Goal: Task Accomplishment & Management: Complete application form

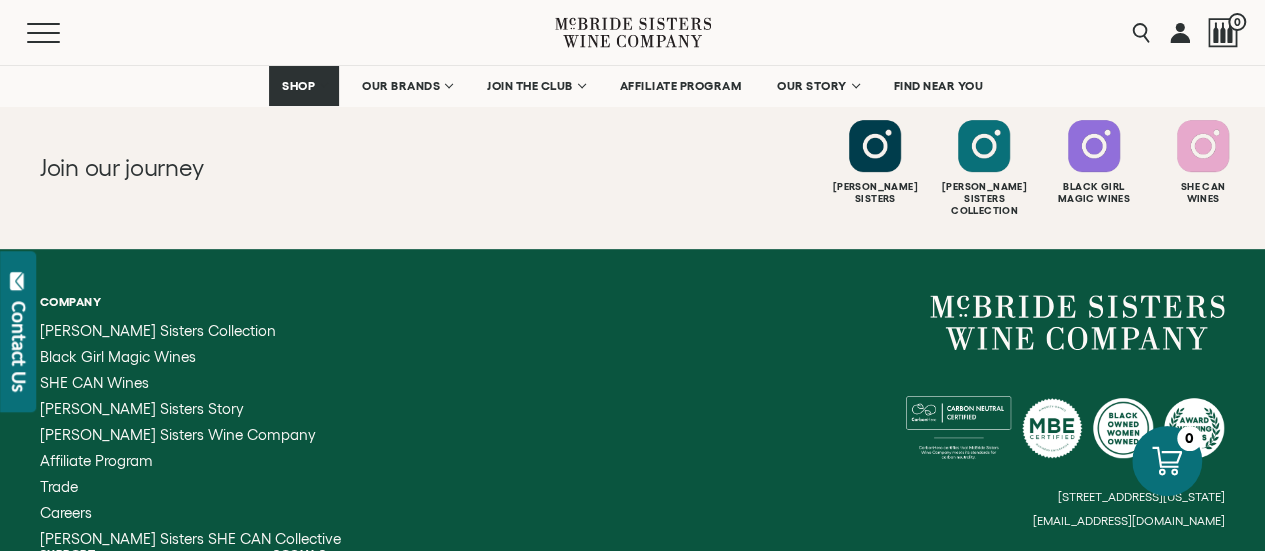
scroll to position [8006, 0]
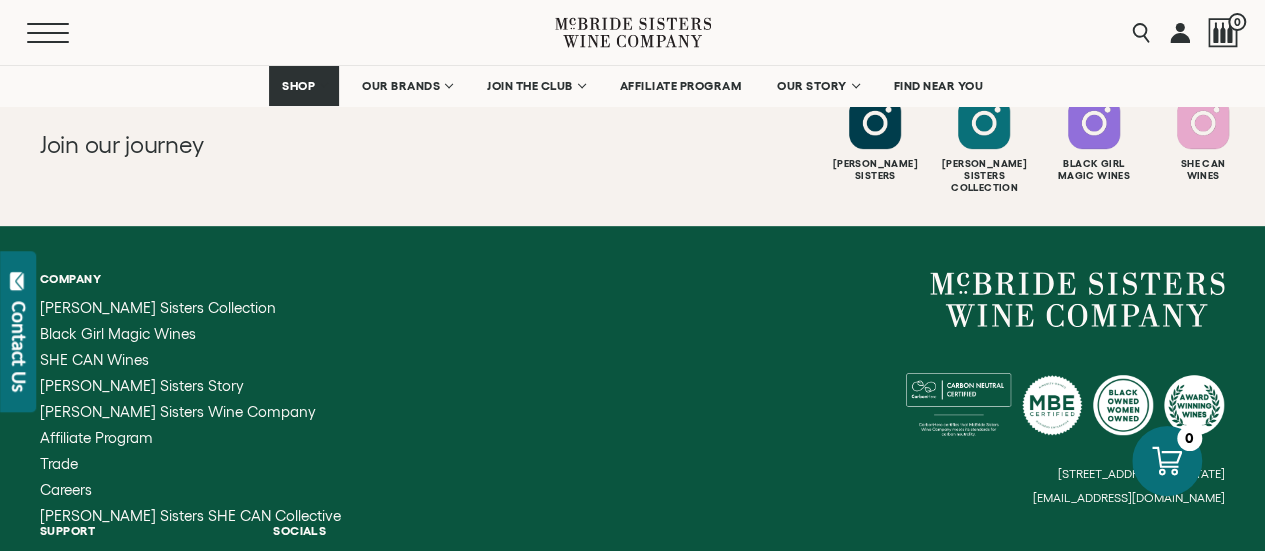
click at [37, 26] on button "Menu" at bounding box center [63, 33] width 72 height 20
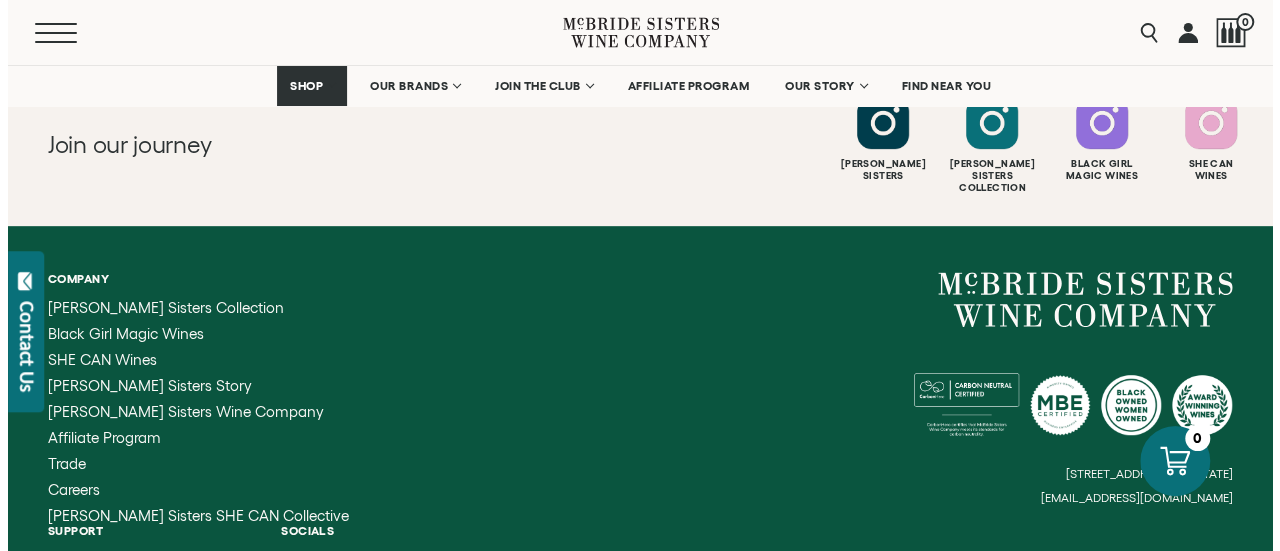
scroll to position [8014, 0]
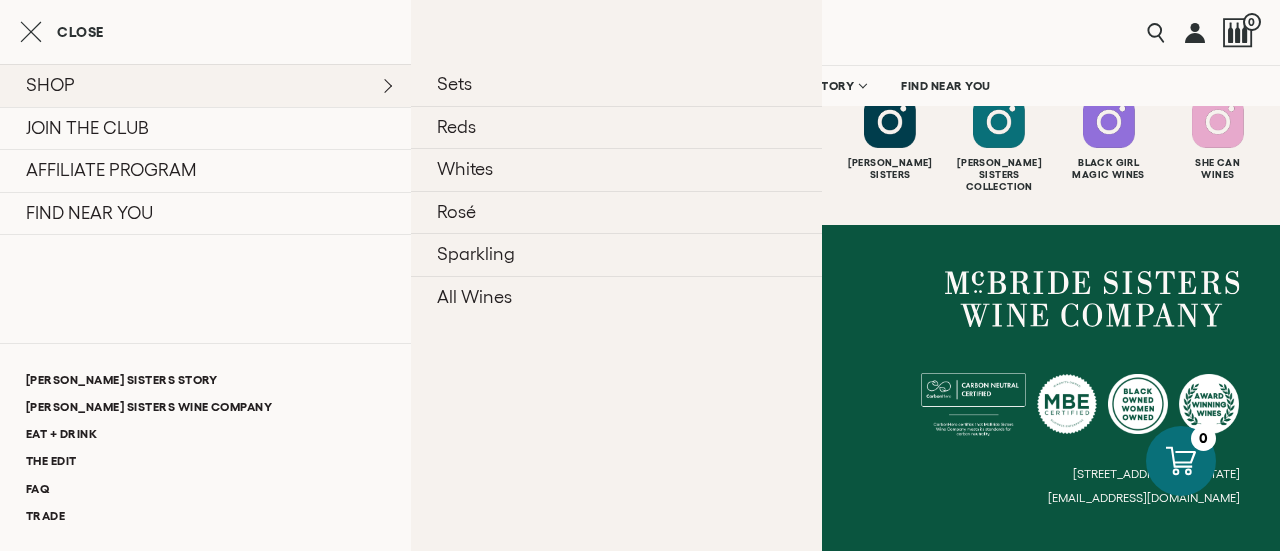
click at [396, 88] on link "SHOP" at bounding box center [205, 85] width 411 height 43
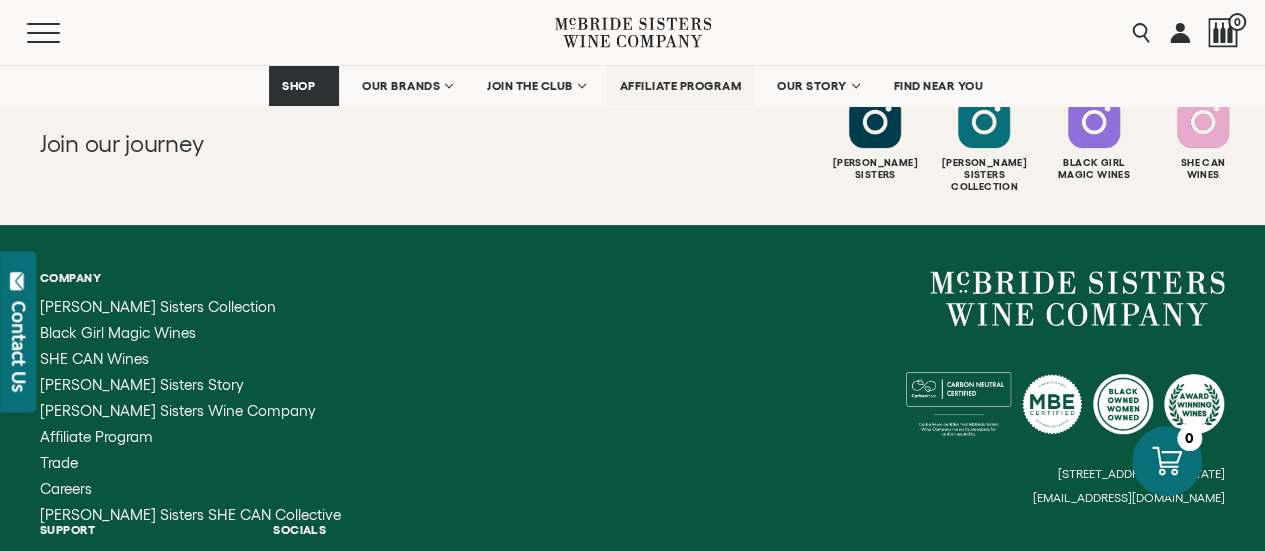
click at [677, 81] on span "AFFILIATE PROGRAM" at bounding box center [681, 86] width 122 height 14
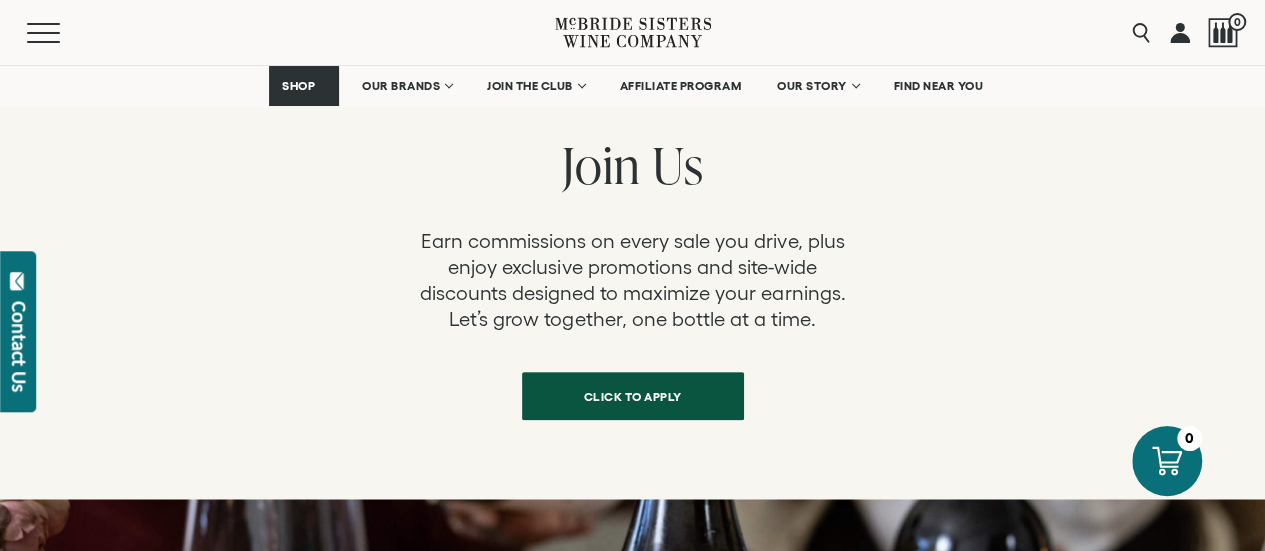
scroll to position [807, 0]
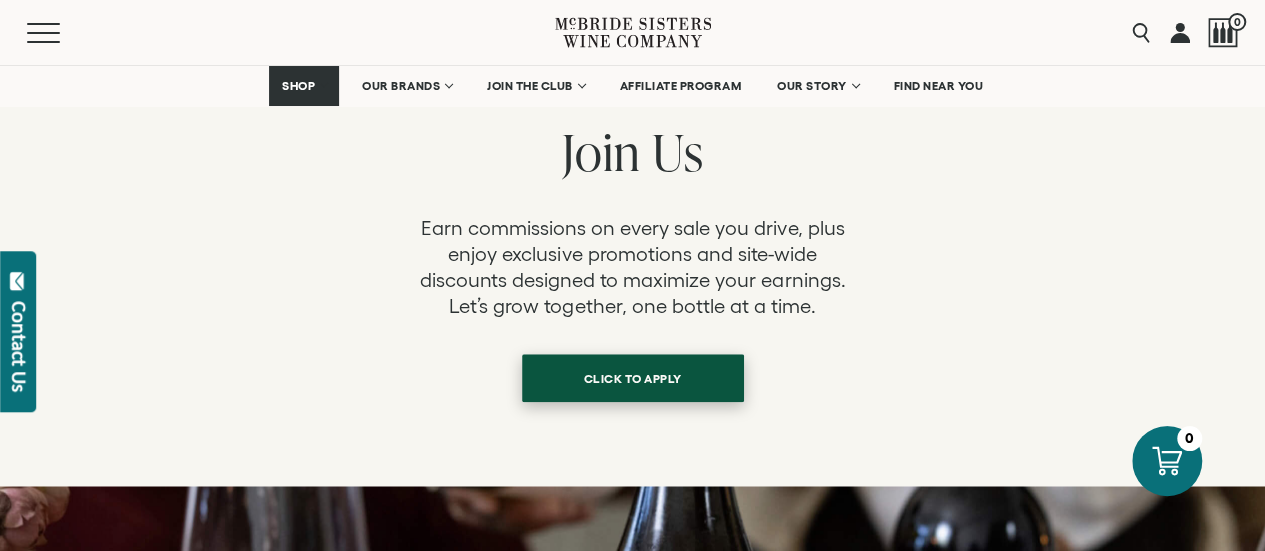
click at [673, 359] on span "click to apply" at bounding box center [633, 378] width 168 height 39
